Goal: Information Seeking & Learning: Learn about a topic

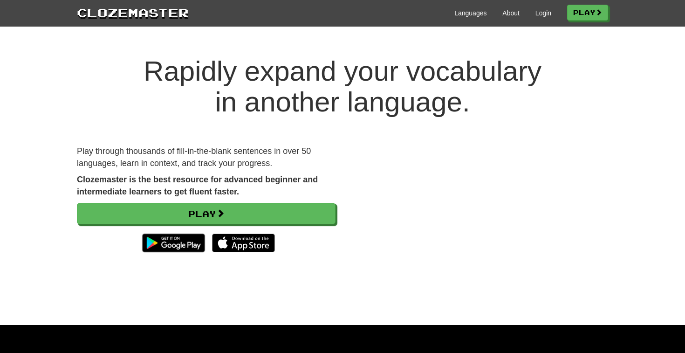
click at [536, 20] on div "Languages About Login Play" at bounding box center [398, 12] width 419 height 17
click at [541, 13] on link "Login" at bounding box center [543, 12] width 16 height 9
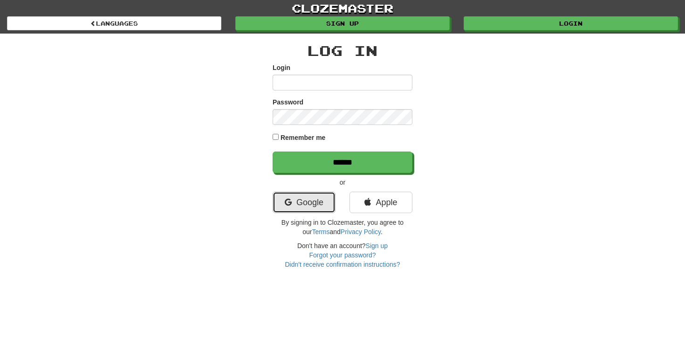
click at [297, 206] on link "Google" at bounding box center [303, 201] width 63 height 21
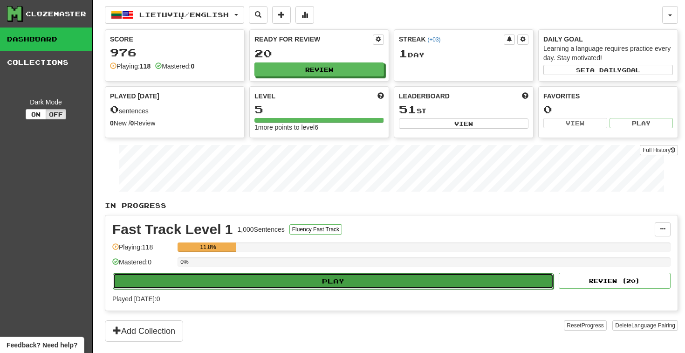
click at [355, 283] on button "Play" at bounding box center [333, 281] width 441 height 16
select select "**"
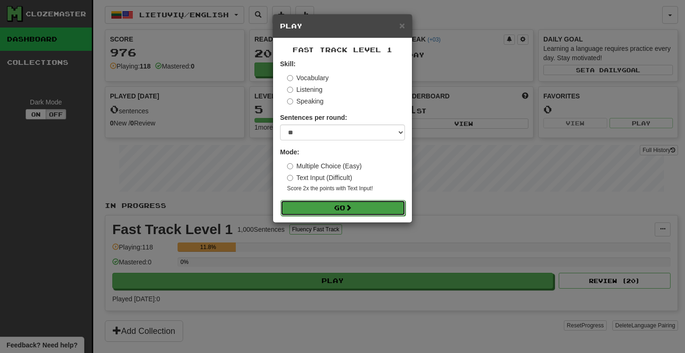
click at [359, 209] on button "Go" at bounding box center [342, 208] width 125 height 16
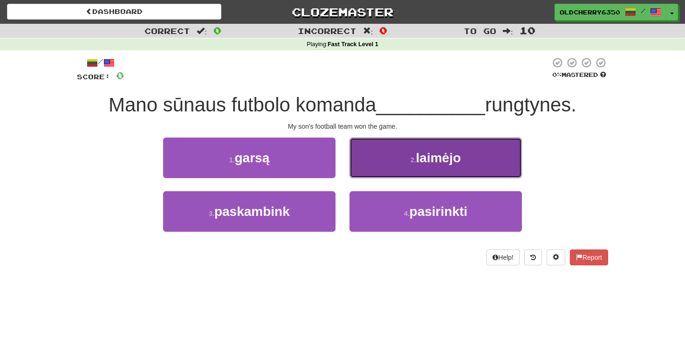
click at [418, 156] on span "laimėjo" at bounding box center [438, 157] width 45 height 14
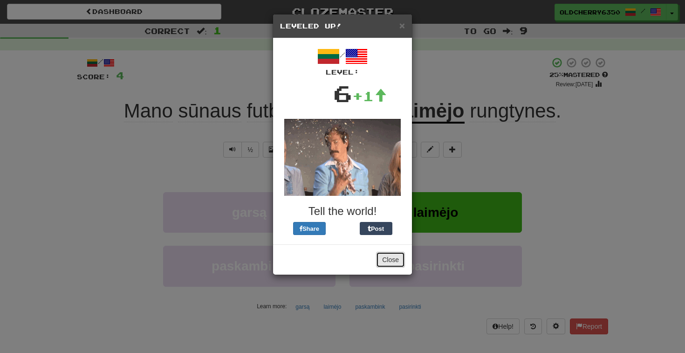
click at [393, 264] on button "Close" at bounding box center [390, 259] width 29 height 16
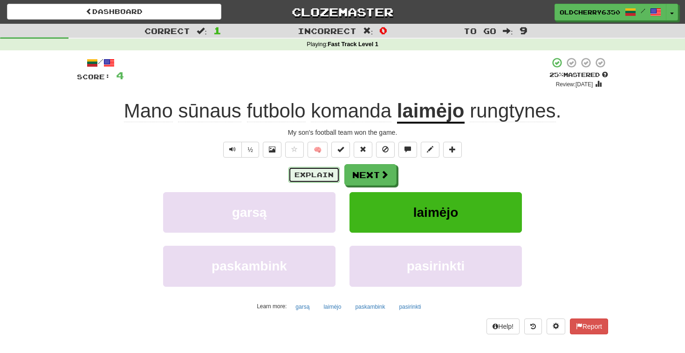
click at [309, 172] on button "Explain" at bounding box center [313, 175] width 51 height 16
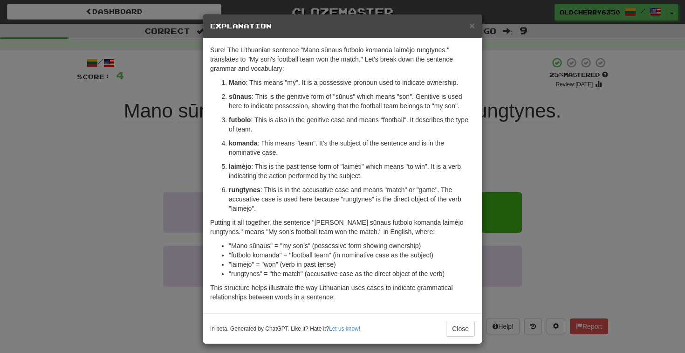
click at [317, 33] on div "× Explanation" at bounding box center [342, 26] width 278 height 24
click at [296, 69] on p "Sure! The Lithuanian sentence "Mano sūnaus futbolo komanda laimėjo rungtynes." …" at bounding box center [342, 59] width 265 height 28
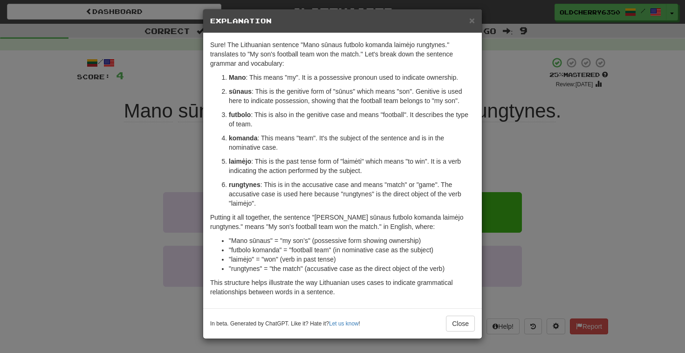
click at [259, 123] on p "futbolo : This is also in the genitive case and means "football". It describes …" at bounding box center [352, 119] width 246 height 19
click at [350, 131] on ol "Mano : This means "my". It is a possessive pronoun used to indicate ownership. …" at bounding box center [342, 140] width 265 height 135
click at [245, 186] on strong "rungtynes" at bounding box center [245, 184] width 32 height 7
copy strong "rungtynes"
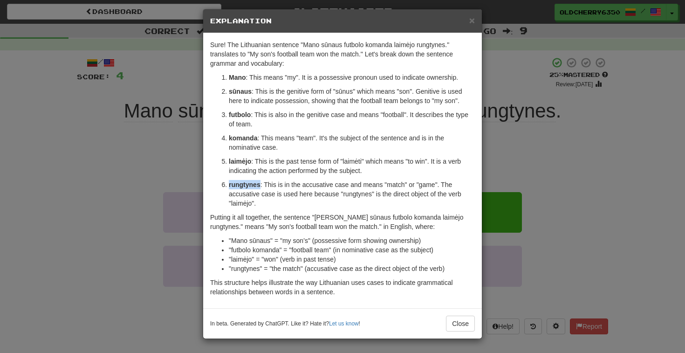
click at [241, 186] on strong "rungtynes" at bounding box center [245, 184] width 32 height 7
click at [463, 324] on button "Close" at bounding box center [460, 323] width 29 height 16
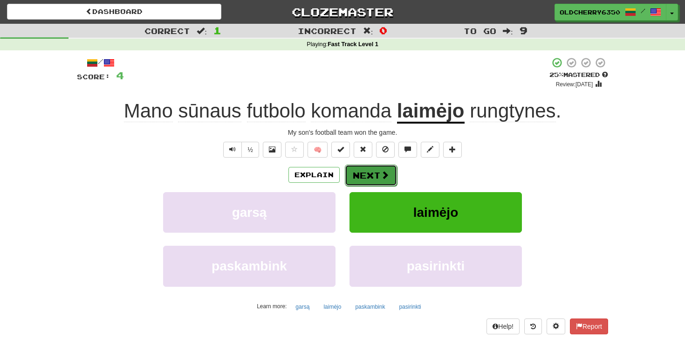
click at [385, 175] on span at bounding box center [384, 174] width 8 height 8
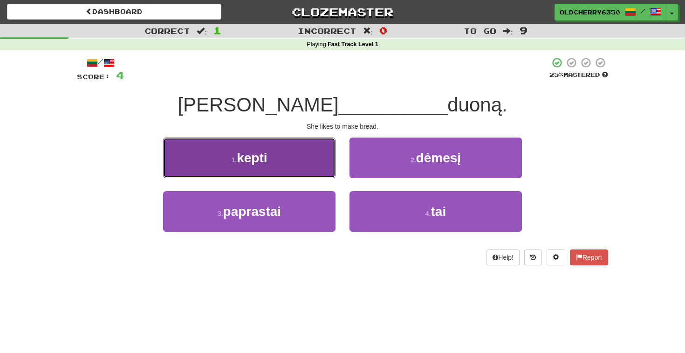
click at [275, 154] on button "1 . kepti" at bounding box center [249, 157] width 172 height 41
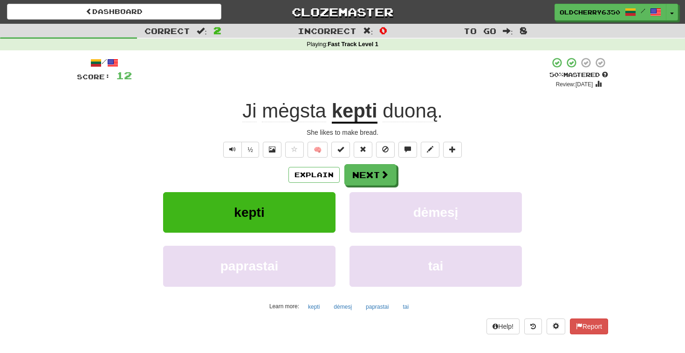
click at [340, 203] on div "kepti" at bounding box center [249, 219] width 186 height 54
click at [363, 177] on button "Next" at bounding box center [371, 174] width 52 height 21
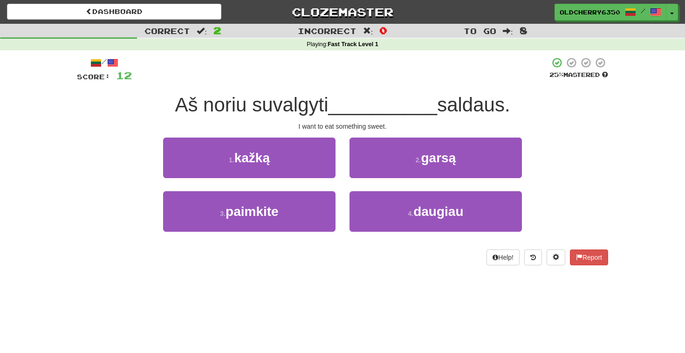
click at [340, 131] on div "/ Score: 12 25 % Mastered Aš noriu suvalgyti __________ saldaus. I want to eat …" at bounding box center [342, 161] width 531 height 208
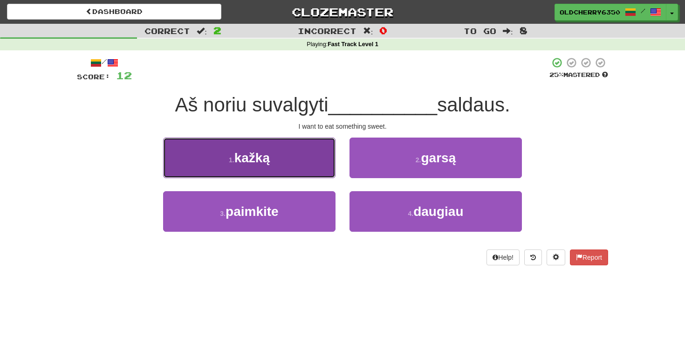
click at [268, 162] on span "kažką" at bounding box center [251, 157] width 35 height 14
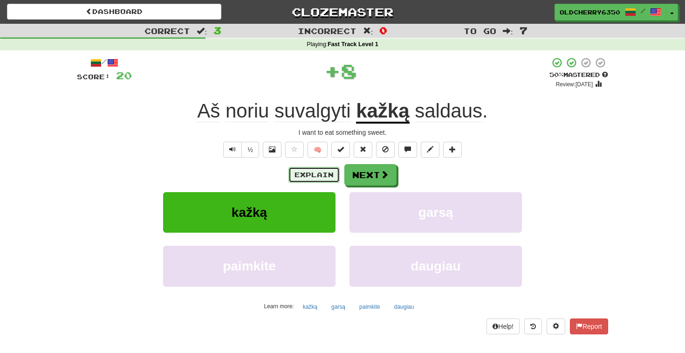
click at [323, 173] on button "Explain" at bounding box center [313, 175] width 51 height 16
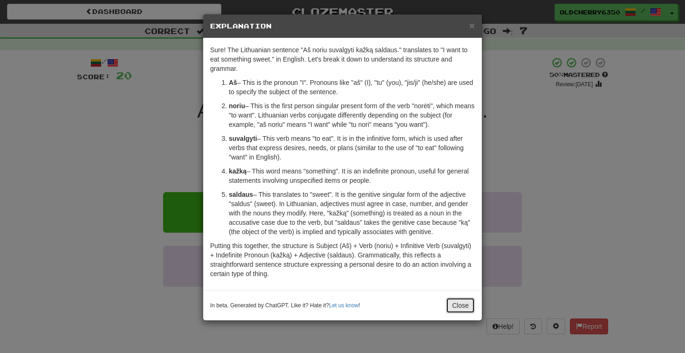
click at [458, 306] on button "Close" at bounding box center [460, 305] width 29 height 16
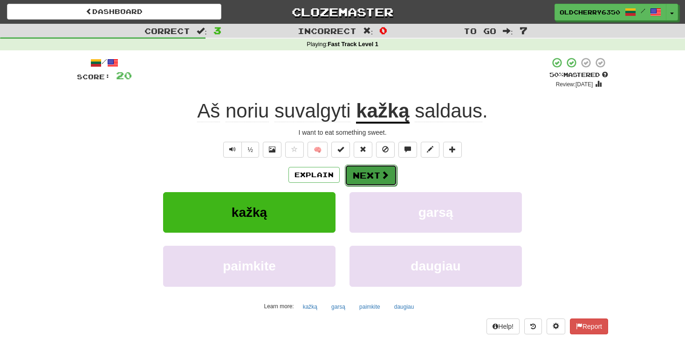
click at [373, 179] on button "Next" at bounding box center [371, 174] width 52 height 21
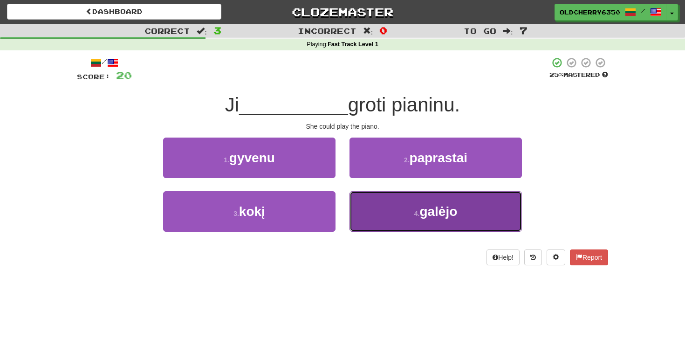
click at [437, 221] on button "4 . galėjo" at bounding box center [435, 211] width 172 height 41
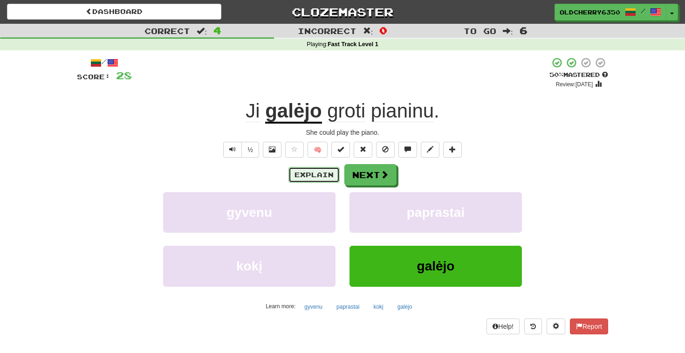
click at [307, 177] on button "Explain" at bounding box center [313, 175] width 51 height 16
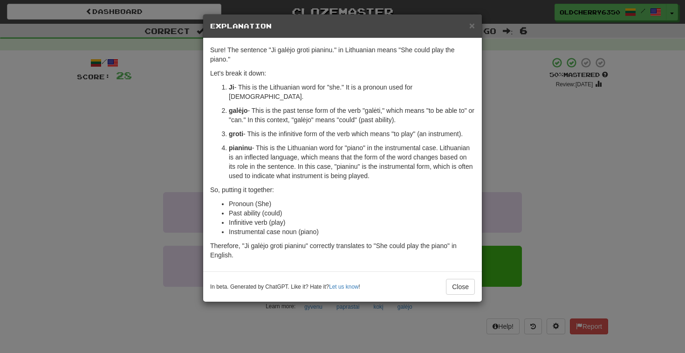
click at [293, 132] on ol "Ji - This is the Lithuanian word for "she." It is a pronoun used for females. g…" at bounding box center [342, 131] width 265 height 98
click at [392, 165] on p "pianinu - This is the Lithuanian word for "piano" in the instrumental case. Lit…" at bounding box center [352, 161] width 246 height 37
click at [463, 282] on button "Close" at bounding box center [460, 286] width 29 height 16
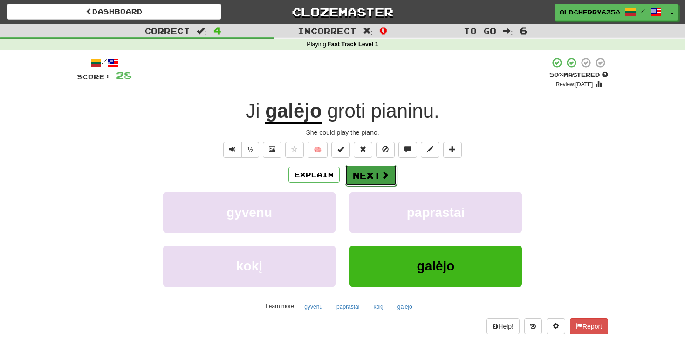
click at [372, 180] on button "Next" at bounding box center [371, 174] width 52 height 21
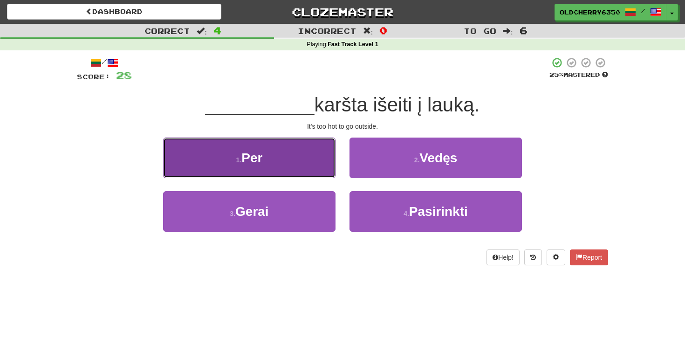
click at [273, 159] on button "1 . Per" at bounding box center [249, 157] width 172 height 41
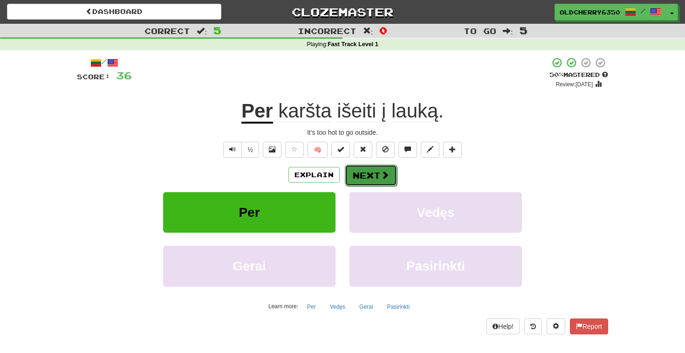
click at [380, 175] on span at bounding box center [384, 174] width 8 height 8
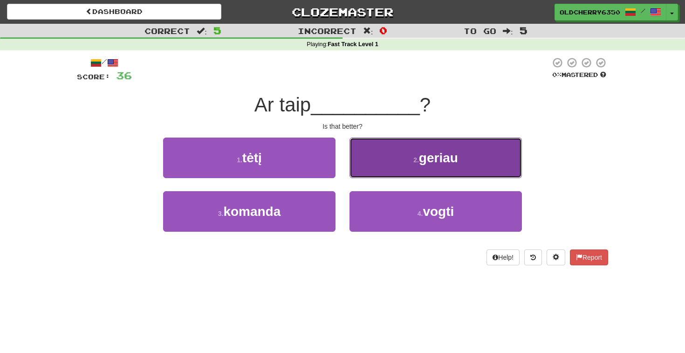
click at [423, 153] on span "geriau" at bounding box center [438, 157] width 39 height 14
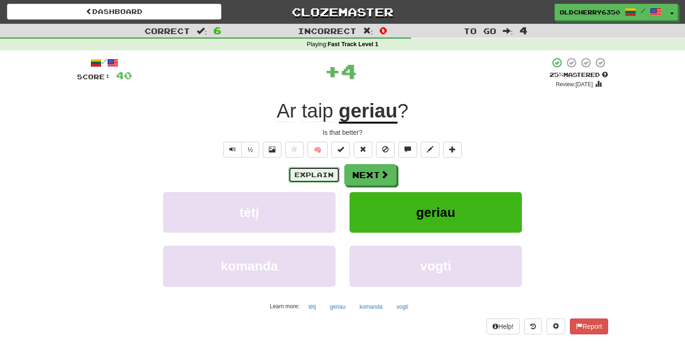
click at [307, 176] on button "Explain" at bounding box center [313, 175] width 51 height 16
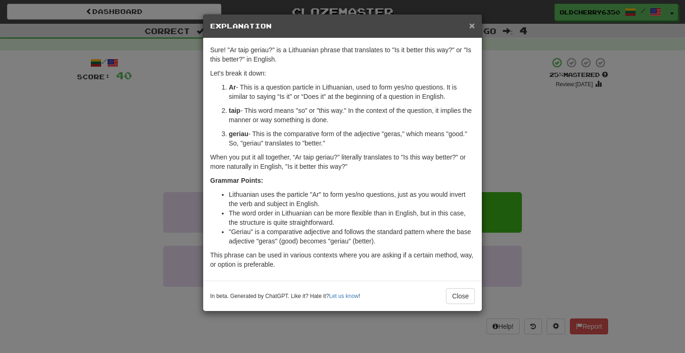
click at [470, 25] on span "×" at bounding box center [472, 25] width 6 height 11
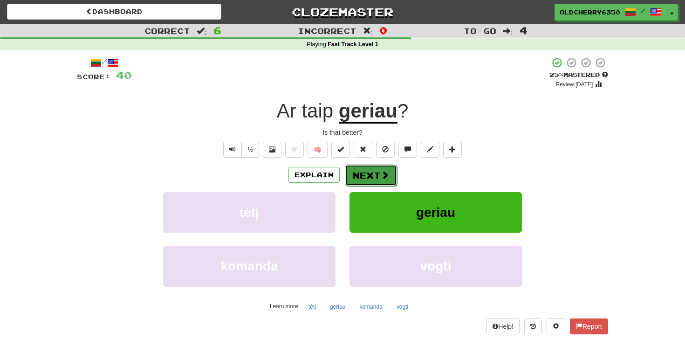
click at [373, 172] on button "Next" at bounding box center [371, 174] width 52 height 21
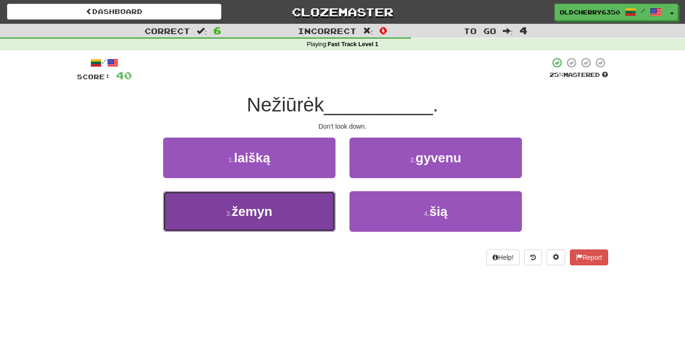
click at [276, 215] on button "3 . žemyn" at bounding box center [249, 211] width 172 height 41
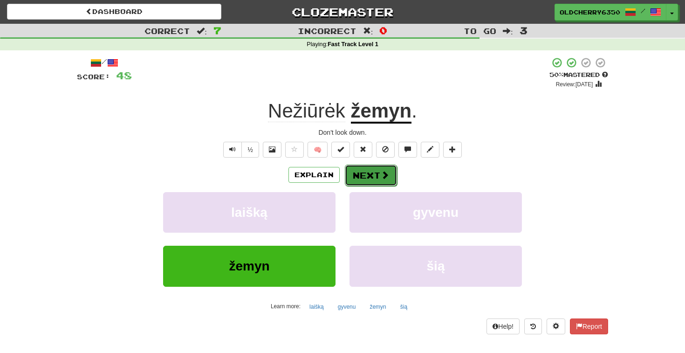
click at [370, 177] on button "Next" at bounding box center [371, 174] width 52 height 21
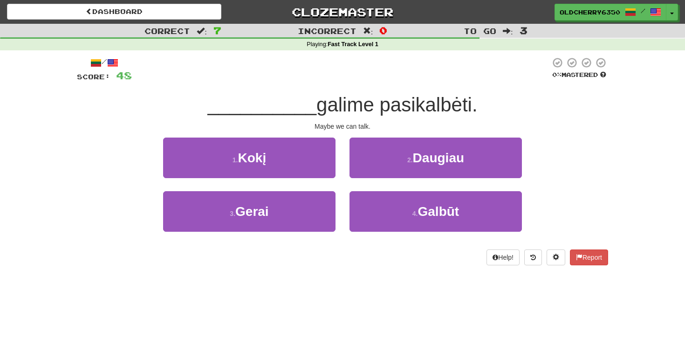
click at [340, 177] on div "1 . Kokį" at bounding box center [249, 164] width 186 height 54
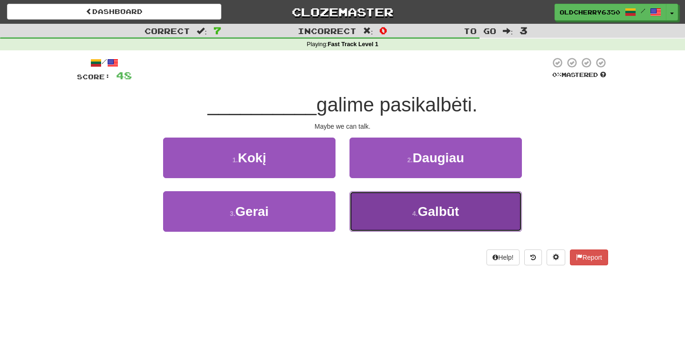
click at [416, 213] on small "4 ." at bounding box center [415, 213] width 6 height 7
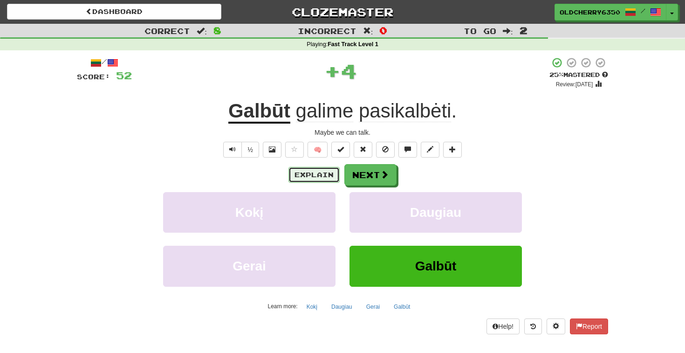
click at [312, 173] on button "Explain" at bounding box center [313, 175] width 51 height 16
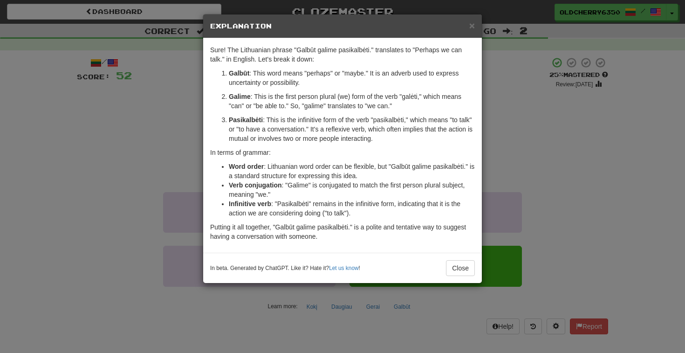
click at [542, 125] on div "× Explanation Sure! The Lithuanian phrase "Galbūt galime pasikalbėti." translat…" at bounding box center [342, 176] width 685 height 353
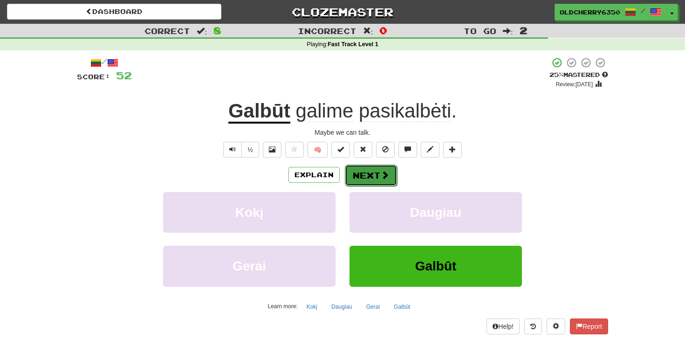
click at [367, 174] on button "Next" at bounding box center [371, 174] width 52 height 21
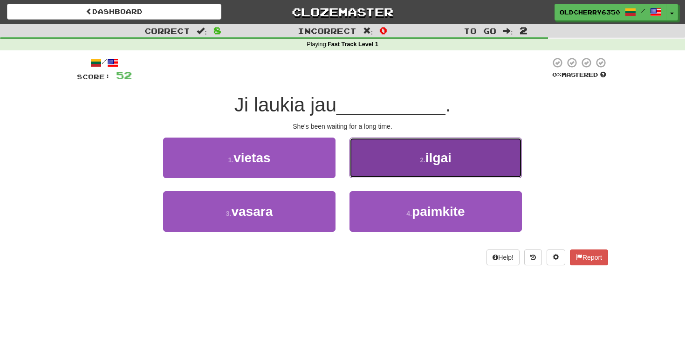
click at [440, 155] on span "ilgai" at bounding box center [438, 157] width 26 height 14
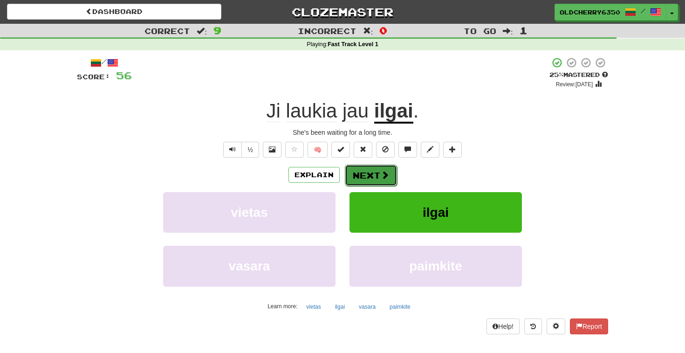
click at [365, 172] on button "Next" at bounding box center [371, 174] width 52 height 21
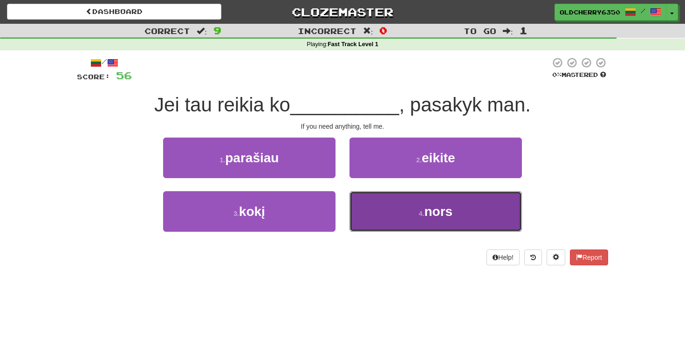
click at [437, 217] on span "nors" at bounding box center [438, 211] width 28 height 14
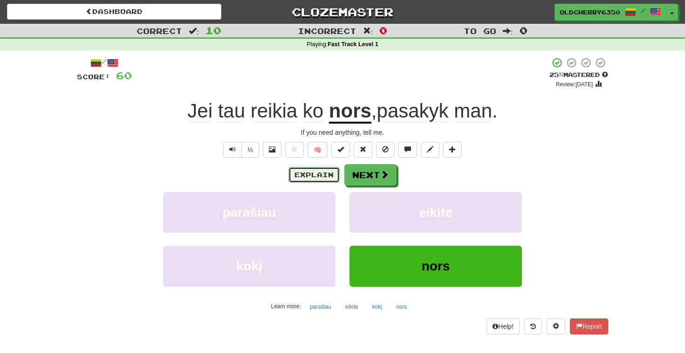
click at [321, 178] on button "Explain" at bounding box center [313, 175] width 51 height 16
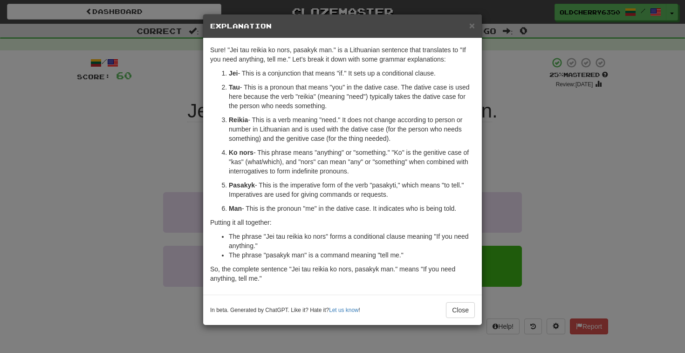
click at [610, 171] on div "× Explanation Sure! "Jei tau reikia ko nors, pasakyk man." is a Lithuanian sent…" at bounding box center [342, 176] width 685 height 353
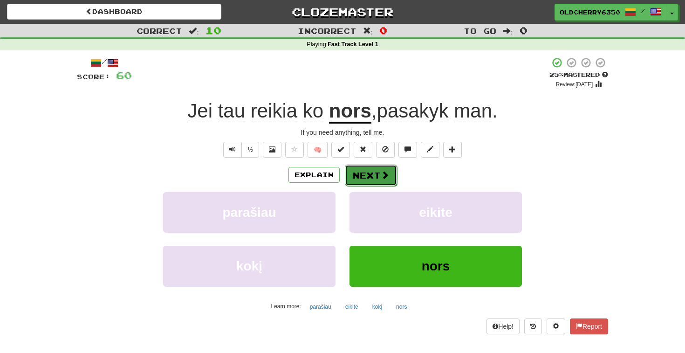
click at [363, 177] on button "Next" at bounding box center [371, 174] width 52 height 21
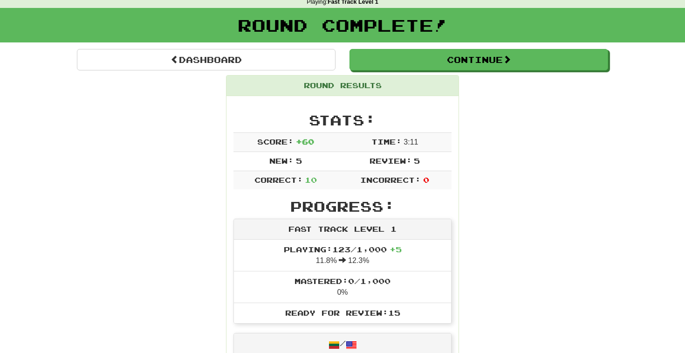
scroll to position [0, 0]
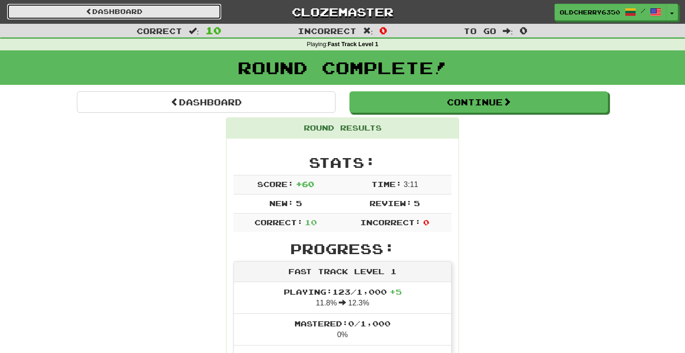
click at [183, 14] on link "Dashboard" at bounding box center [114, 12] width 214 height 16
